Goal: Information Seeking & Learning: Check status

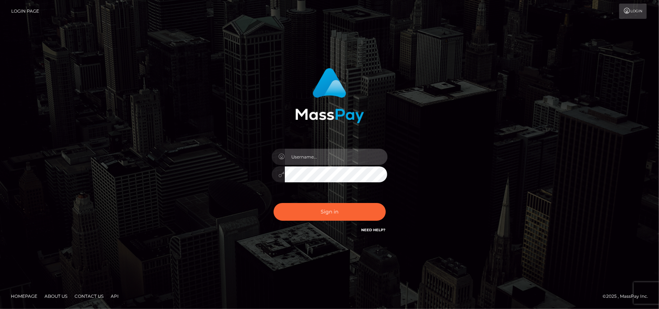
type input "Pk.es"
click at [71, 95] on div "Pk.es Sign in" at bounding box center [329, 154] width 659 height 293
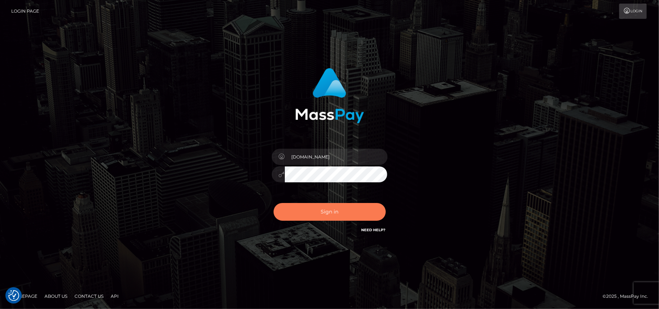
click at [326, 212] on button "Sign in" at bounding box center [330, 212] width 112 height 18
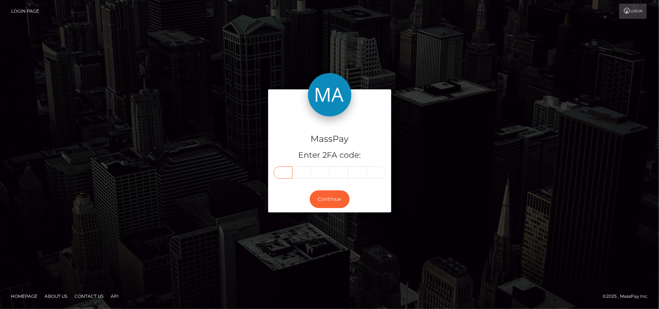
click at [280, 173] on input "text" at bounding box center [283, 172] width 19 height 12
type input "7"
type input "9"
type input "2"
type input "5"
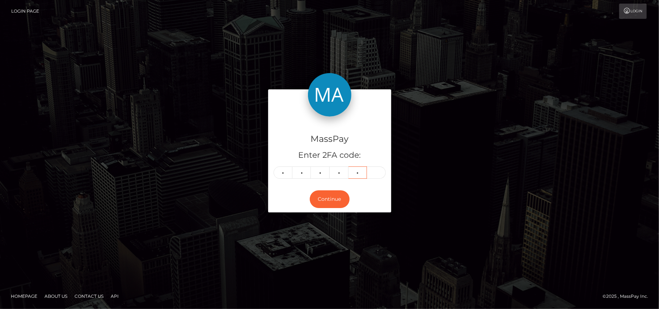
type input "6"
type input "3"
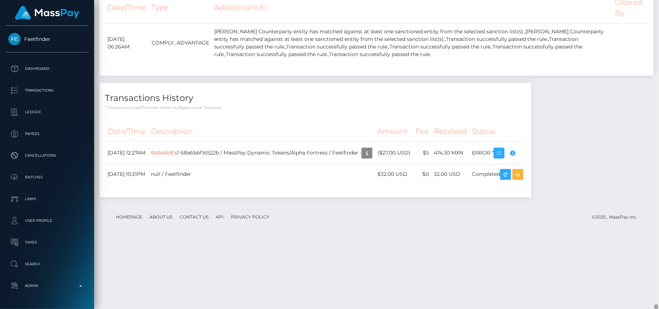
scroll to position [954, 0]
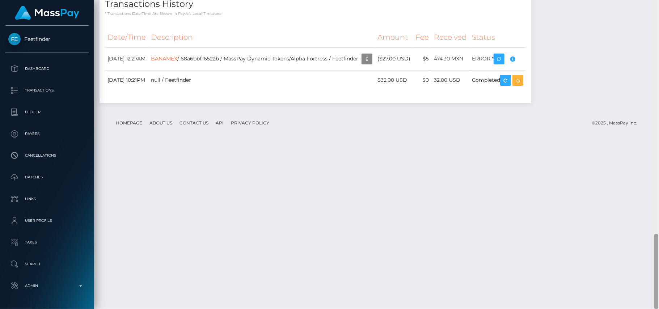
drag, startPoint x: 656, startPoint y: 98, endPoint x: 659, endPoint y: 292, distance: 194.7
click at [659, 292] on div at bounding box center [656, 154] width 5 height 309
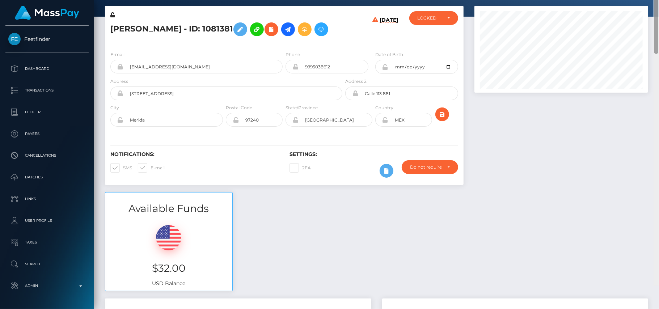
scroll to position [0, 0]
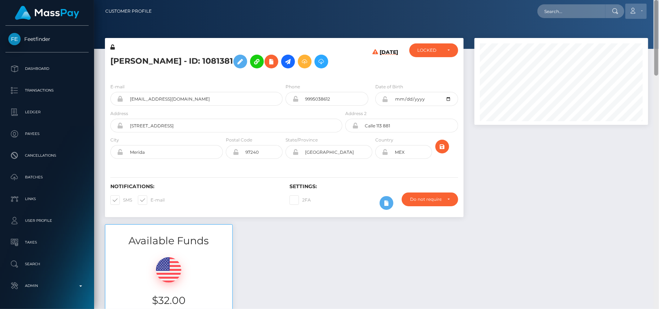
drag, startPoint x: 655, startPoint y: 246, endPoint x: 628, endPoint y: 5, distance: 242.9
click at [628, 5] on div "Customer Profile Loading... Loading..." at bounding box center [376, 154] width 565 height 309
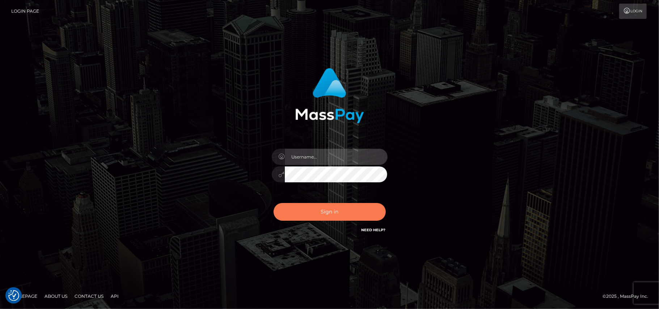
type input "Pk.es"
click at [311, 209] on button "Sign in" at bounding box center [330, 212] width 112 height 18
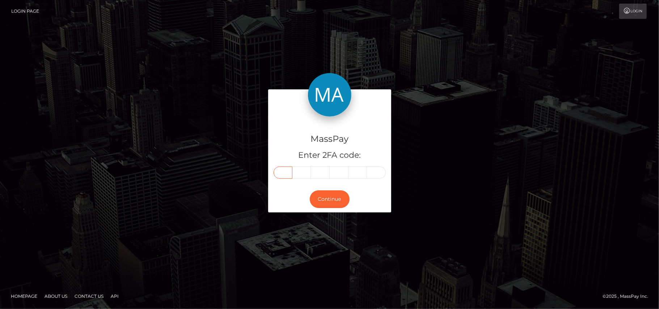
click at [284, 175] on input "text" at bounding box center [283, 172] width 19 height 12
type input "9"
type input "0"
type input "1"
type input "7"
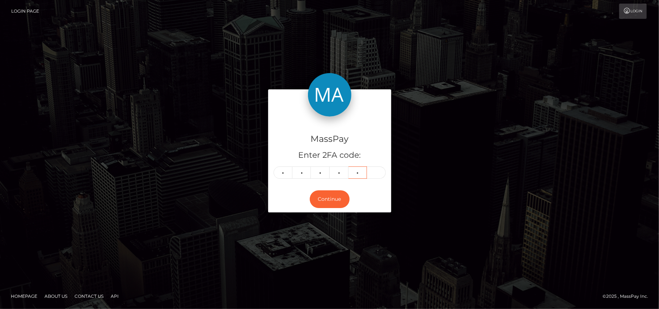
type input "8"
type input "5"
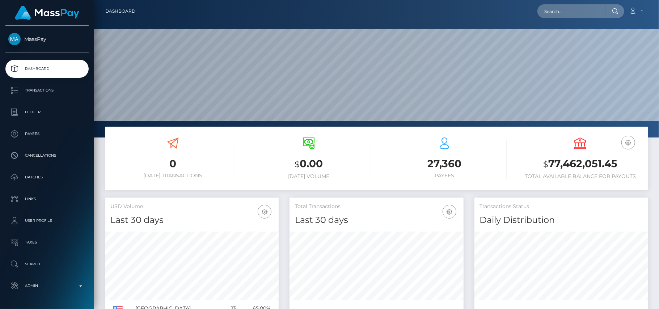
scroll to position [128, 174]
type input "azulton73@gmail.com"
click at [572, 11] on input "azulton73@gmail.com" at bounding box center [571, 11] width 68 height 14
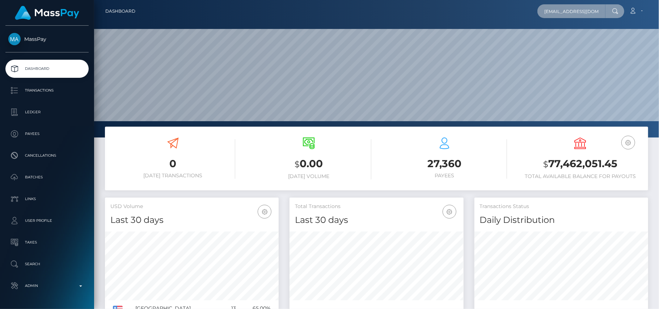
click at [572, 11] on input "azulton73@gmail.com" at bounding box center [571, 11] width 68 height 14
paste input "barbi.decero@gmail.com"
type input "barbi.decero@gmail.com"
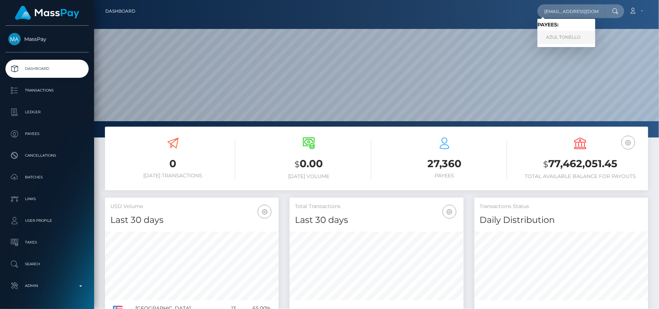
click at [564, 39] on link "AZUL TONELLO" at bounding box center [566, 37] width 58 height 13
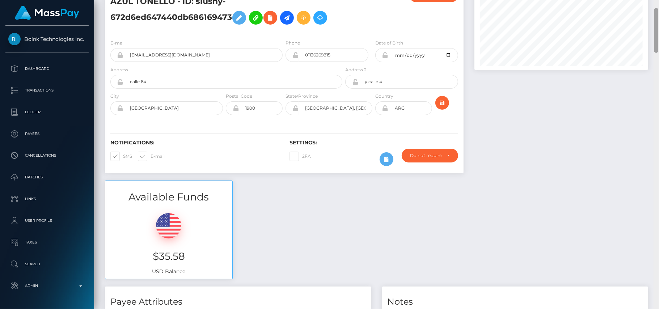
scroll to position [364, 0]
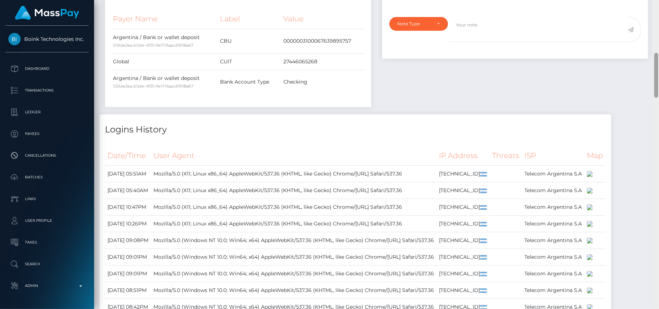
drag, startPoint x: 659, startPoint y: 33, endPoint x: 659, endPoint y: 130, distance: 97.0
click at [659, 130] on div at bounding box center [656, 154] width 5 height 309
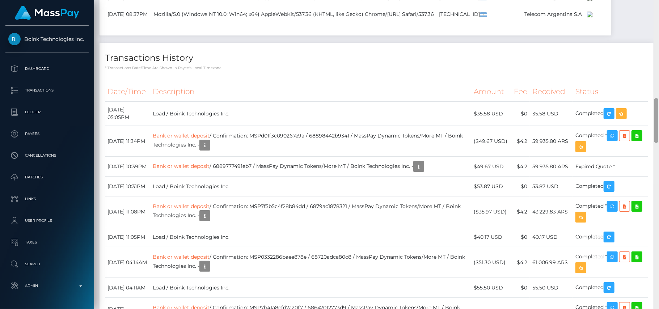
drag, startPoint x: 659, startPoint y: 59, endPoint x: 659, endPoint y: 96, distance: 36.6
click at [659, 96] on div at bounding box center [656, 154] width 5 height 309
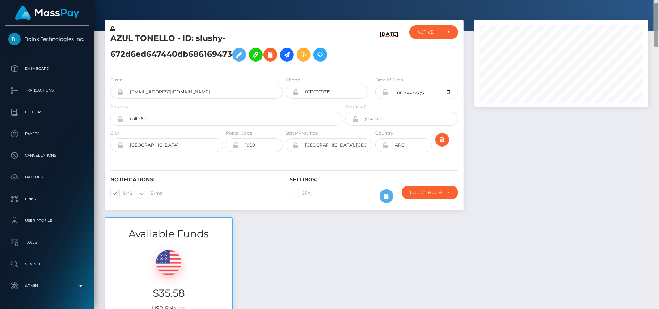
scroll to position [0, 0]
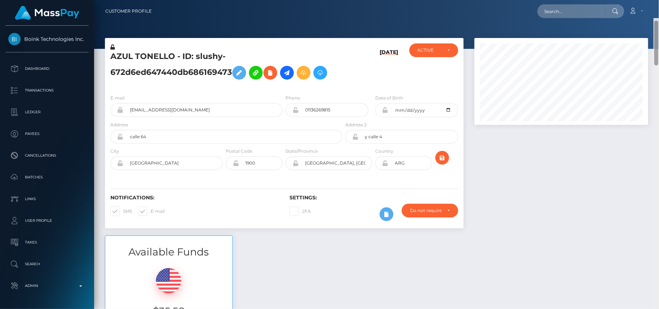
drag, startPoint x: 657, startPoint y: 114, endPoint x: 626, endPoint y: -7, distance: 123.9
click at [626, 0] on html "Boink Technologies Inc. Dashboard Transactions Ledger Payees" at bounding box center [329, 154] width 659 height 309
click at [569, 13] on input "text" at bounding box center [571, 11] width 68 height 14
paste input "varguezpinaguadalupe@gmail.com"
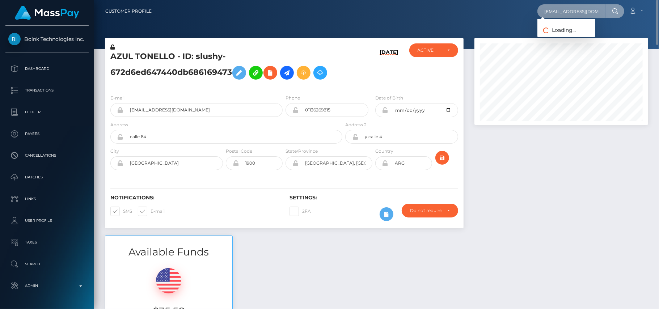
scroll to position [0, 23]
type input "varguezpinaguadalupe@gmail.com"
click at [571, 38] on link "Guadalupe Varguez pina" at bounding box center [566, 37] width 58 height 13
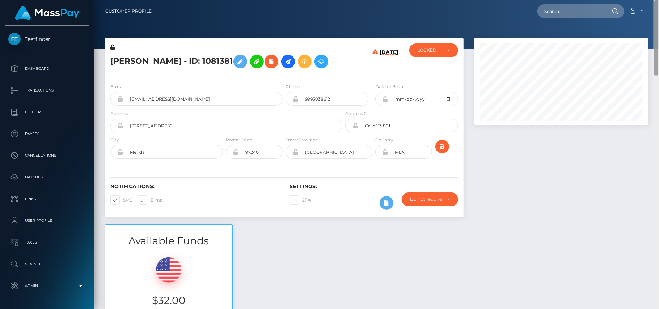
drag, startPoint x: 0, startPoint y: 0, endPoint x: 615, endPoint y: -17, distance: 614.8
click at [615, 0] on html "Feetfinder Dashboard Transactions Ledger Payees Cancellations" at bounding box center [329, 154] width 659 height 309
click at [559, 7] on input "text" at bounding box center [571, 11] width 68 height 14
paste input "decencybetebekeh29@gmail.com"
type input "decencybetebekeh29@gmail.com"
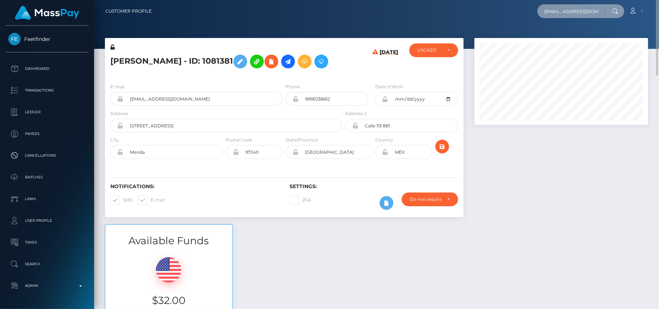
scroll to position [0, 19]
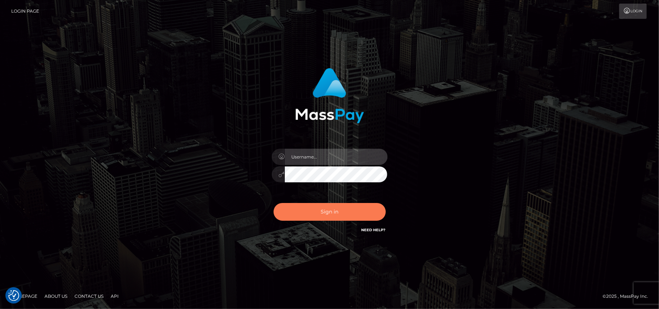
type input "[DOMAIN_NAME]"
click at [356, 211] on button "Sign in" at bounding box center [330, 212] width 112 height 18
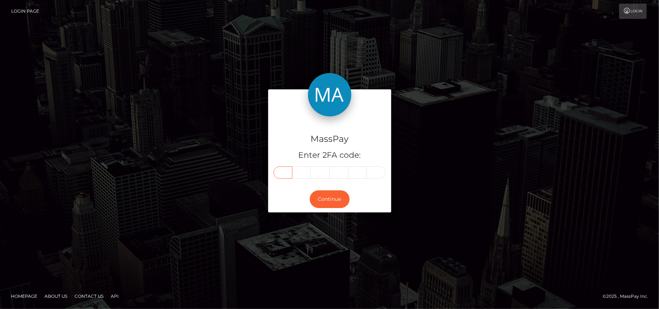
click at [284, 174] on input "text" at bounding box center [283, 172] width 19 height 12
type input "2"
type input "1"
type input "2"
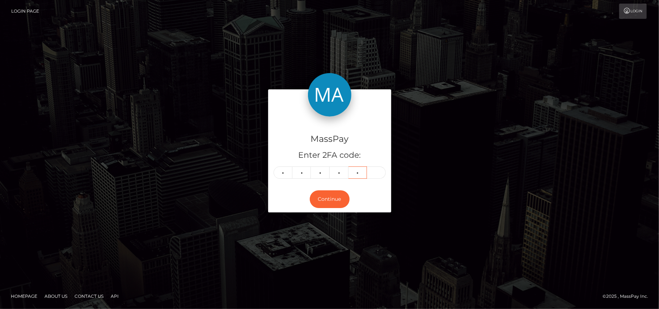
type input "8"
type input "7"
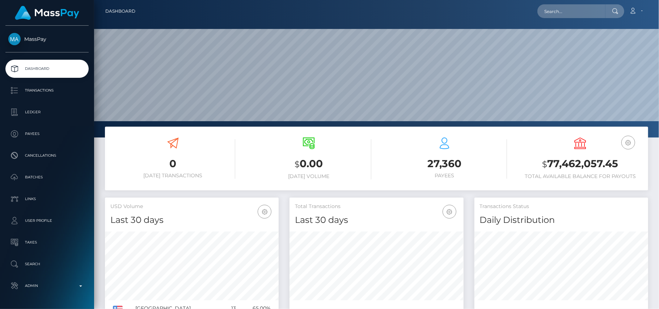
scroll to position [128, 174]
click at [574, 12] on input "text" at bounding box center [571, 11] width 68 height 14
paste input "decencybetebekeh29@gmail.com"
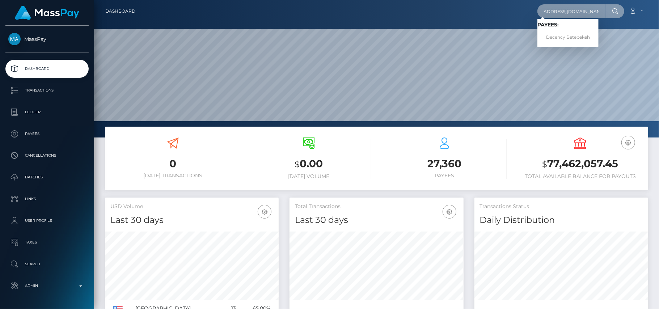
type input "decencybetebekeh29@gmail.com"
click at [555, 44] on div "Loading... Loading... Payees: Decency Betebekeh" at bounding box center [567, 33] width 61 height 28
click at [581, 11] on input "decencybetebekeh29@gmail.com" at bounding box center [571, 11] width 68 height 14
click at [566, 34] on link "Decency Betebekeh" at bounding box center [567, 37] width 61 height 13
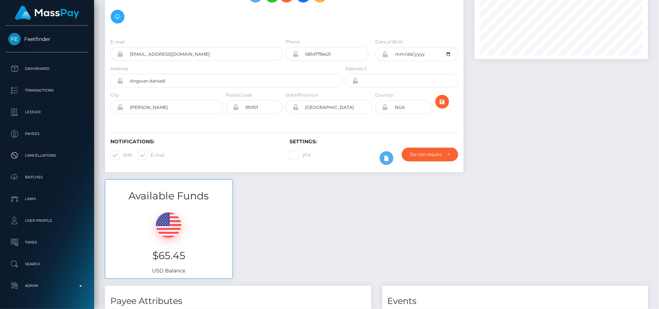
scroll to position [375, 0]
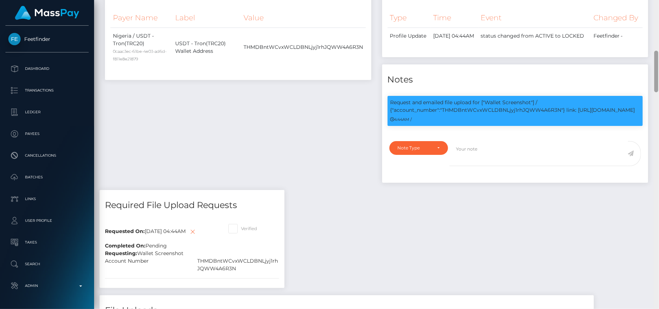
drag, startPoint x: 659, startPoint y: 25, endPoint x: 657, endPoint y: 15, distance: 10.2
click at [657, 15] on div at bounding box center [656, 154] width 5 height 309
click at [657, 67] on div at bounding box center [656, 72] width 4 height 42
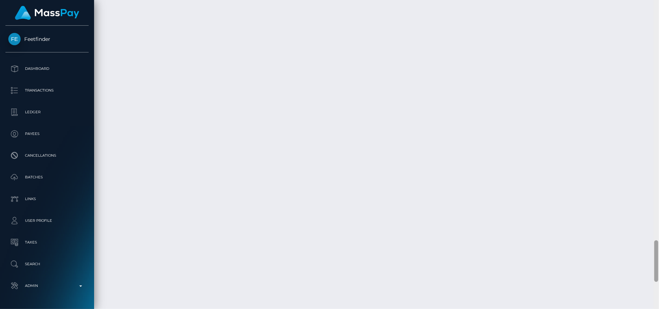
scroll to position [1975, 0]
drag, startPoint x: 655, startPoint y: 83, endPoint x: 659, endPoint y: 306, distance: 223.0
click at [659, 306] on div at bounding box center [656, 154] width 5 height 309
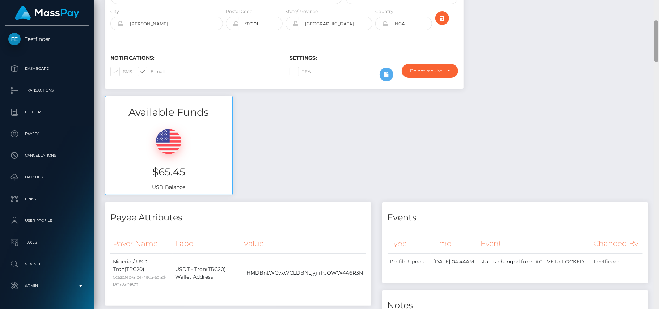
scroll to position [0, 0]
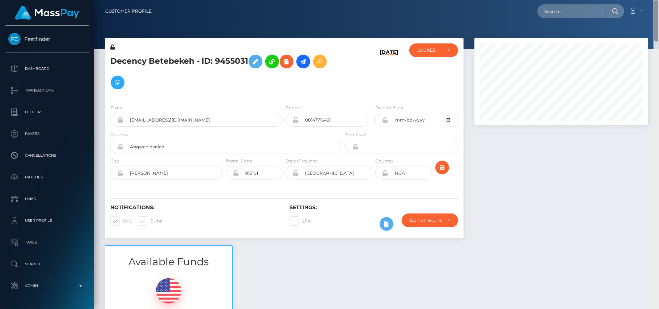
drag, startPoint x: 658, startPoint y: 284, endPoint x: 649, endPoint y: -7, distance: 291.1
click at [649, 0] on html "Feetfinder Dashboard Transactions Ledger Payees Cancellations" at bounding box center [329, 154] width 659 height 309
click at [596, 5] on input "text" at bounding box center [571, 11] width 68 height 14
paste input "[EMAIL_ADDRESS][DOMAIN_NAME]"
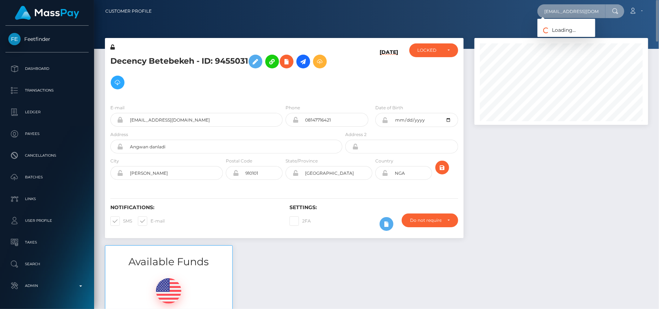
scroll to position [0, 1]
type input "[EMAIL_ADDRESS][DOMAIN_NAME]"
click at [567, 35] on link "[PERSON_NAME]" at bounding box center [566, 37] width 58 height 13
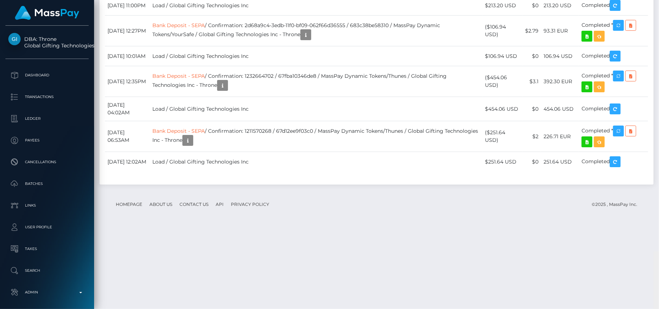
scroll to position [1691, 0]
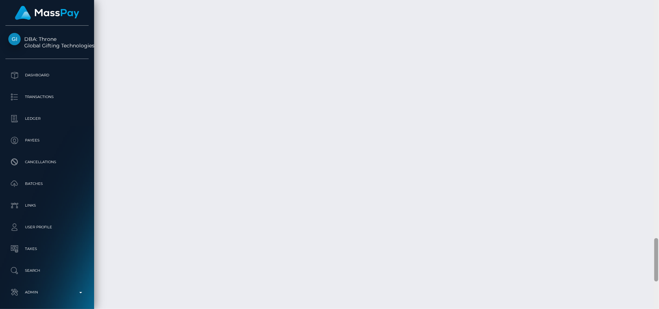
drag, startPoint x: 656, startPoint y: 52, endPoint x: 659, endPoint y: 271, distance: 218.3
click at [659, 271] on div at bounding box center [656, 154] width 5 height 309
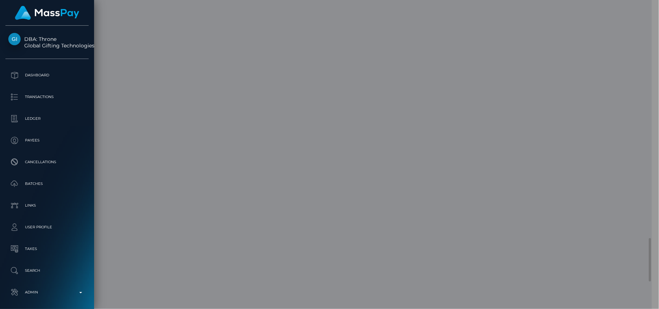
scroll to position [361851, 361766]
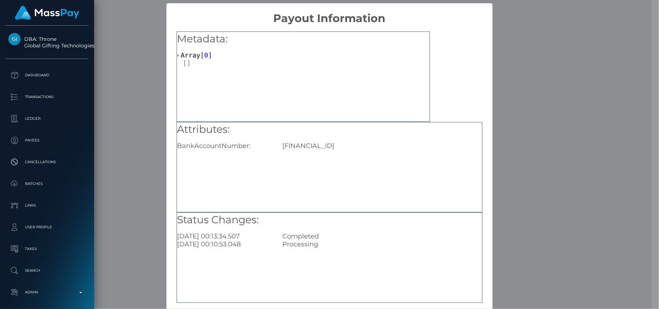
click at [299, 164] on div "Attributes: BankAccountNumber: IE92REVO99036056079048" at bounding box center [329, 167] width 305 height 90
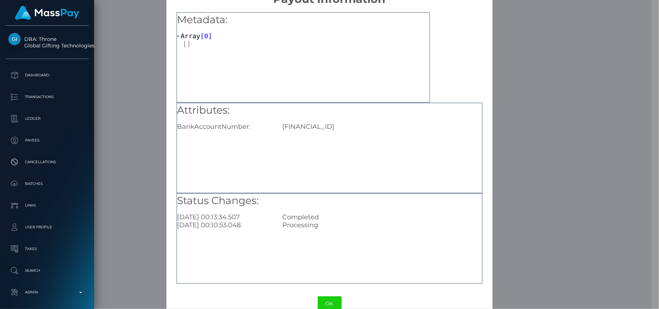
scroll to position [35, 0]
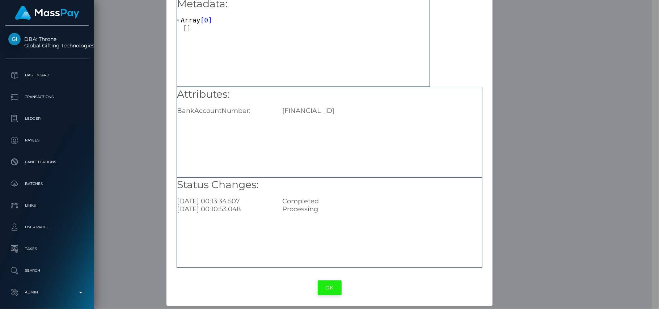
click at [326, 295] on button "OK" at bounding box center [330, 288] width 24 height 15
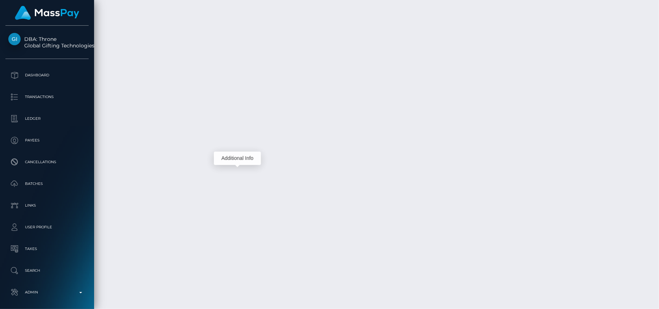
scroll to position [87, 174]
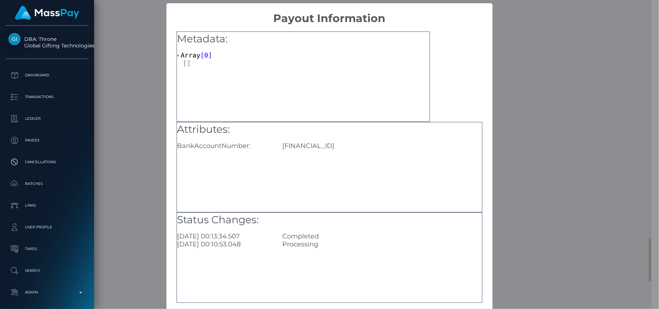
scroll to position [361851, 361766]
click at [365, 250] on div "Status Changes: 2025-08-21 00:13:34.507 Completed 2025-08-21 00:10:53.048 Proce…" at bounding box center [329, 257] width 305 height 90
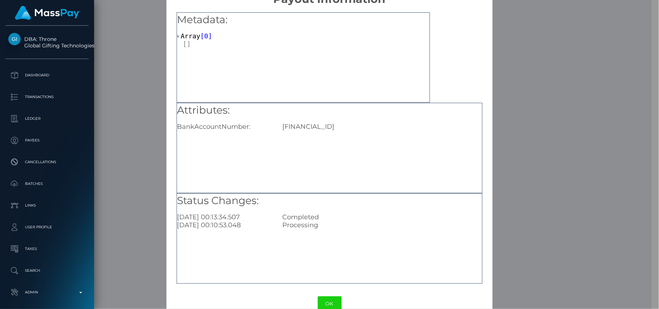
scroll to position [35, 0]
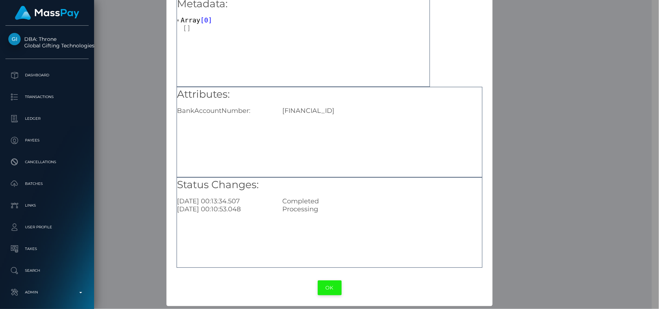
click at [331, 283] on button "OK" at bounding box center [330, 288] width 24 height 15
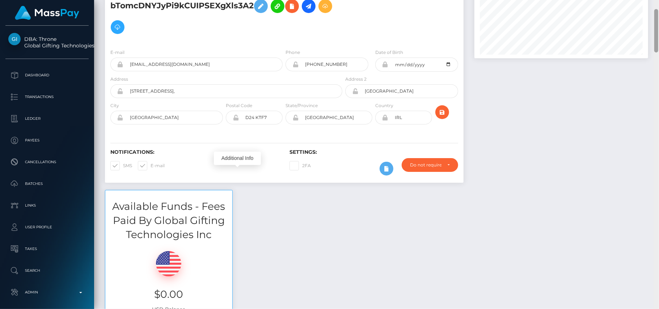
scroll to position [0, 0]
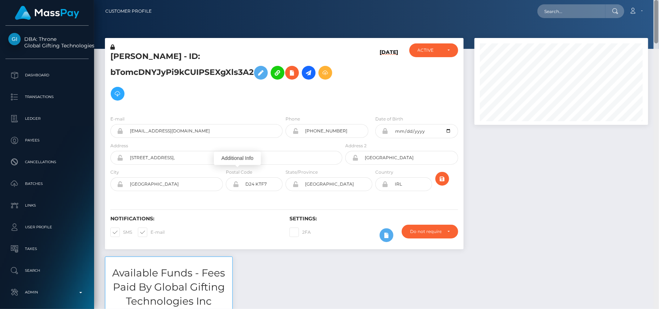
drag, startPoint x: 655, startPoint y: 248, endPoint x: 610, endPoint y: 2, distance: 250.6
click at [610, 2] on div "Customer Profile Loading... Loading..." at bounding box center [376, 154] width 565 height 309
click at [573, 17] on input "text" at bounding box center [571, 11] width 68 height 14
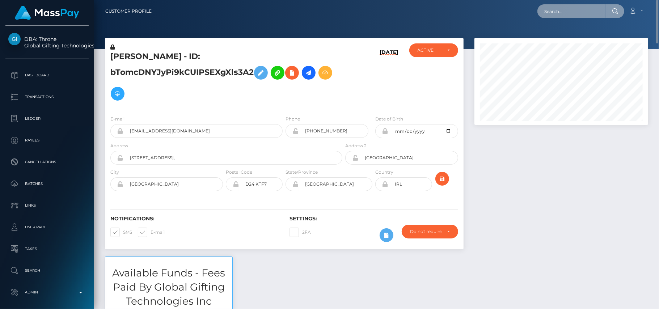
paste input "boyweaves@hotmail.com"
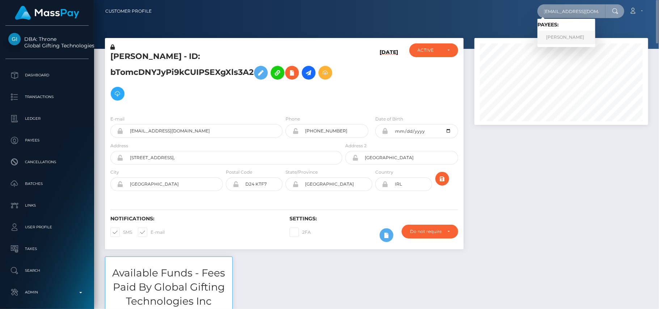
type input "boyweaves@hotmail.com"
click at [562, 38] on link "Christopher Pineau" at bounding box center [566, 37] width 58 height 13
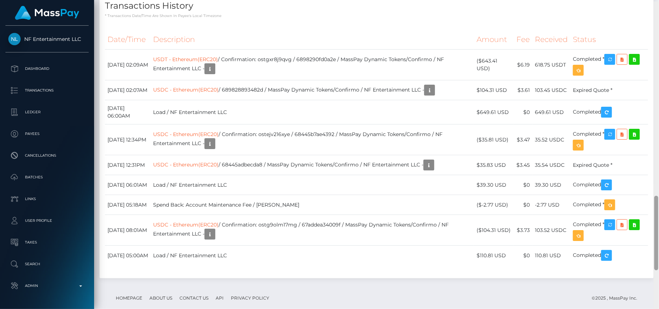
scroll to position [806, 0]
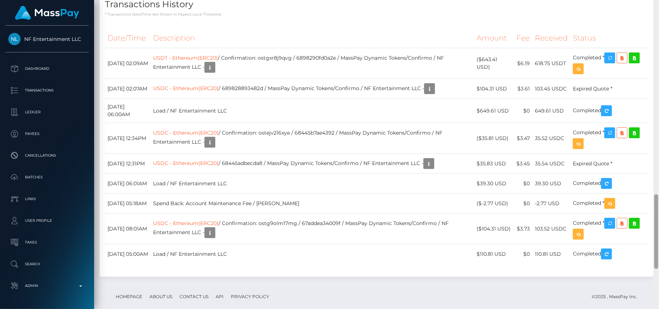
drag, startPoint x: 656, startPoint y: 64, endPoint x: 659, endPoint y: 245, distance: 181.4
click at [659, 245] on div at bounding box center [656, 154] width 5 height 309
